Goal: Task Accomplishment & Management: Use online tool/utility

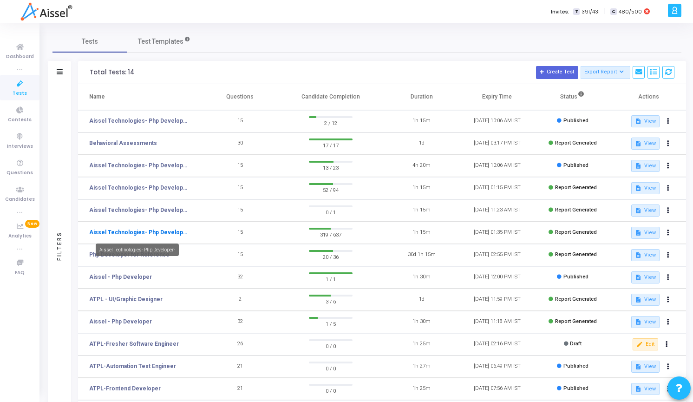
click at [152, 229] on link "Aissel Technologies- Php Developer-" at bounding box center [138, 232] width 98 height 8
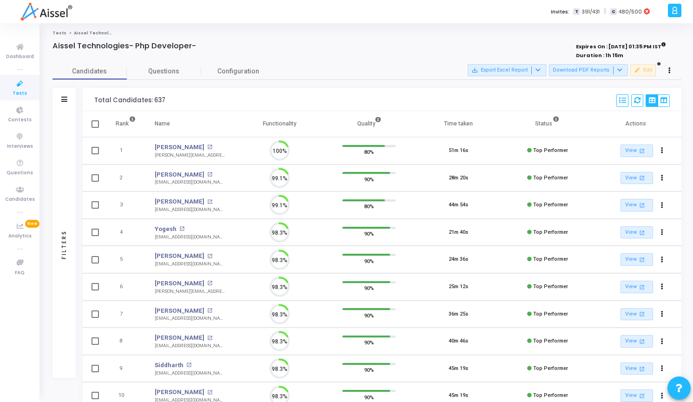
scroll to position [4, 4]
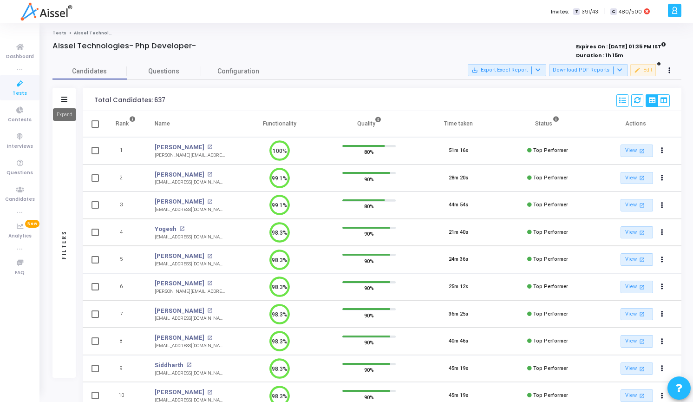
click at [65, 101] on icon at bounding box center [64, 99] width 6 height 5
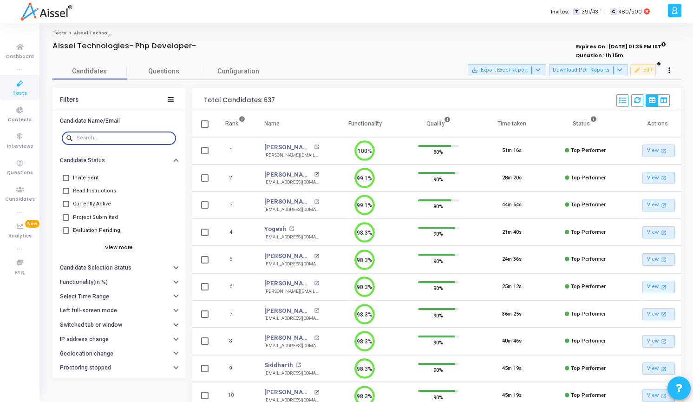
click at [83, 139] on input "text" at bounding box center [125, 138] width 96 height 6
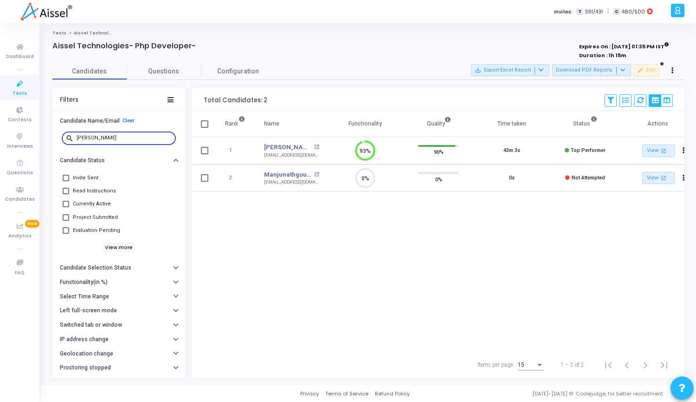
type input "[PERSON_NAME]"
